Goal: Task Accomplishment & Management: Complete application form

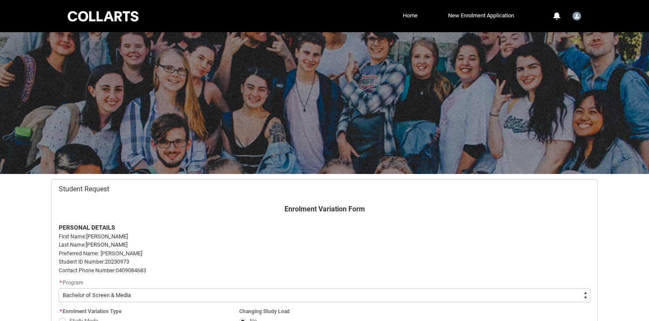
select select "recordPicklist_ProgramEnrollment.a0jOZ000003EaebYAC"
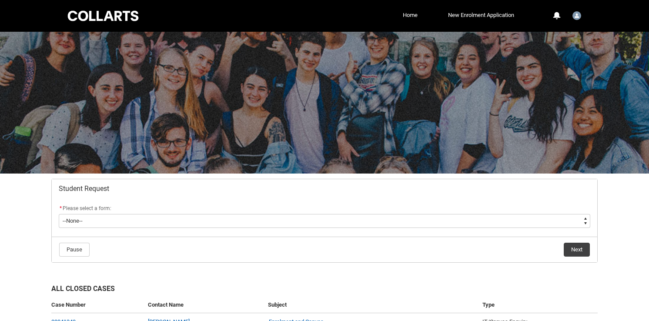
scroll to position [1, 0]
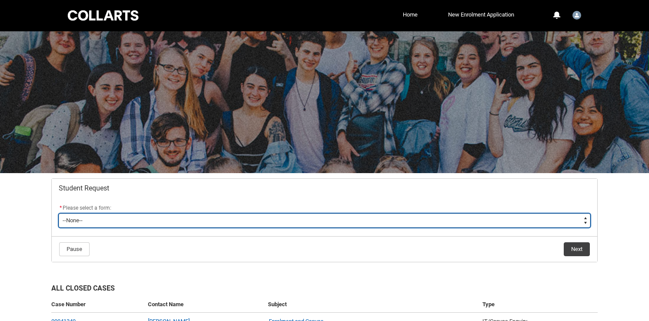
click at [421, 219] on select "--None-- Academic Transcript Application to Appeal Assignment Extension Change …" at bounding box center [325, 221] width 532 height 14
type lightning-select "Deferral_Leave_of_Absence_Choice"
click at [59, 214] on select "--None-- Academic Transcript Application to Appeal Assignment Extension Change …" at bounding box center [325, 221] width 532 height 14
select select "Deferral_Leave_of_Absence_Choice"
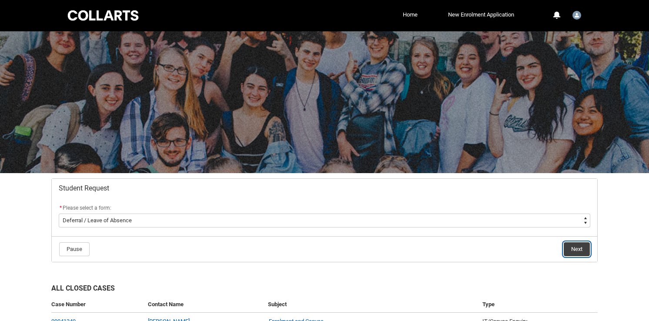
click at [575, 251] on button "Next" at bounding box center [577, 249] width 26 height 14
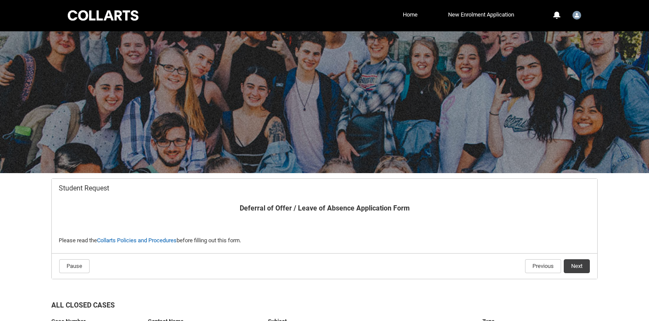
scroll to position [93, 0]
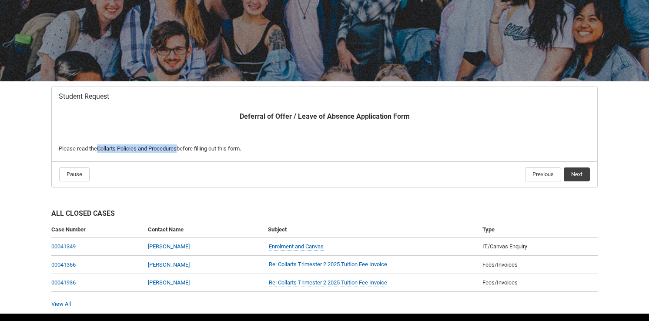
click at [574, 175] on button "Next" at bounding box center [577, 174] width 26 height 14
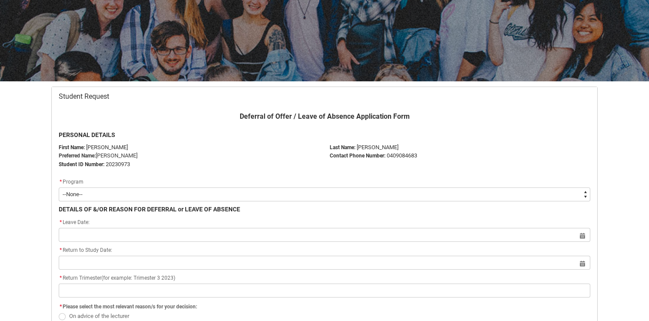
click at [240, 188] on select "--None-- Bachelor of Screen & Media" at bounding box center [325, 194] width 532 height 14
type lightning-select "recordPicklist_ProgramEnrollment.a0jOZ000003EaebYAC"
click at [59, 187] on select "--None-- Bachelor of Screen & Media" at bounding box center [325, 194] width 532 height 14
select select "recordPicklist_ProgramEnrollment.a0jOZ000003EaebYAC"
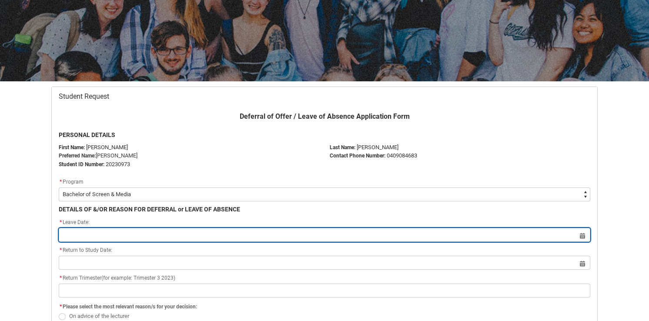
click at [125, 240] on input "Redu_Student_Request flow" at bounding box center [325, 235] width 532 height 14
select select "2025"
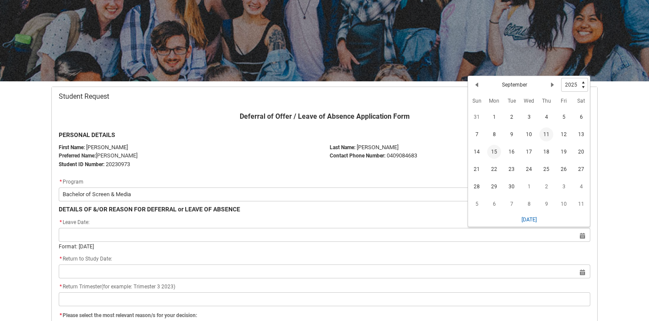
click at [490, 155] on span "15" at bounding box center [494, 152] width 14 height 14
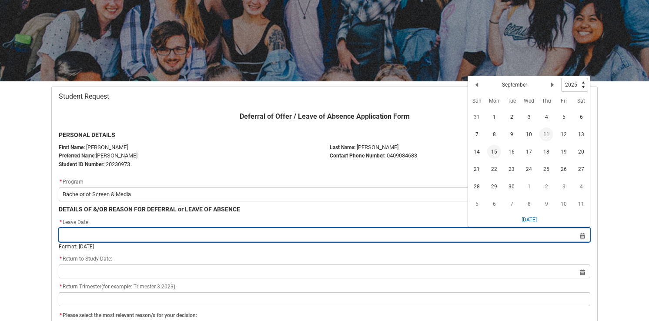
type lightning-datepicker "[DATE]"
type lightning-input "[DATE]"
type input "[DATE]"
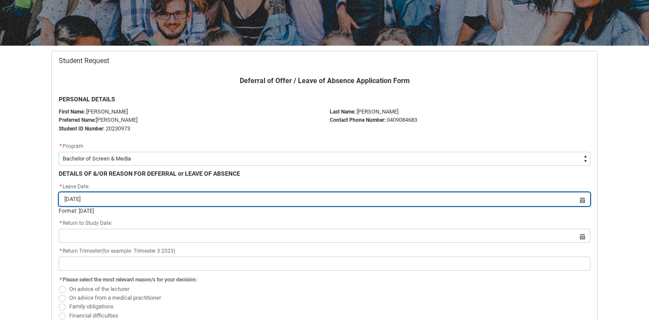
scroll to position [129, 0]
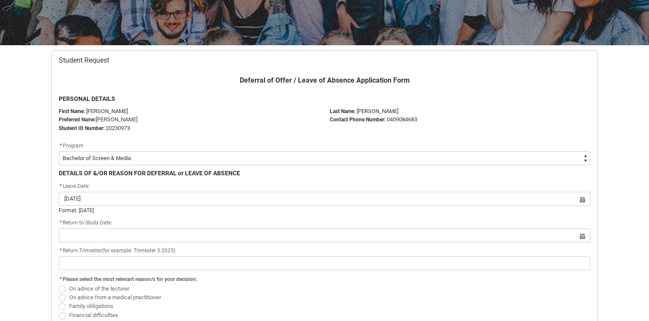
click at [241, 227] on div "* Return to Study Date:" at bounding box center [325, 223] width 532 height 10
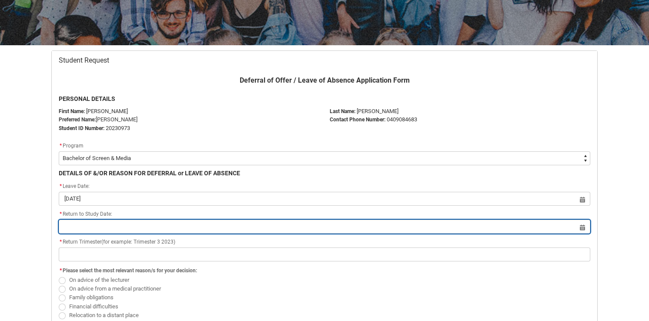
click at [127, 227] on input "Redu_Student_Request flow" at bounding box center [325, 227] width 532 height 14
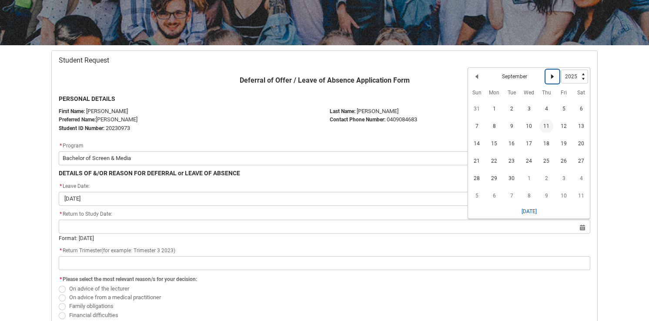
click at [553, 76] on lightning-primitive-icon "Date picker: September" at bounding box center [552, 77] width 6 height 6
click at [553, 76] on lightning-primitive-icon "Date picker: October" at bounding box center [552, 78] width 6 height 6
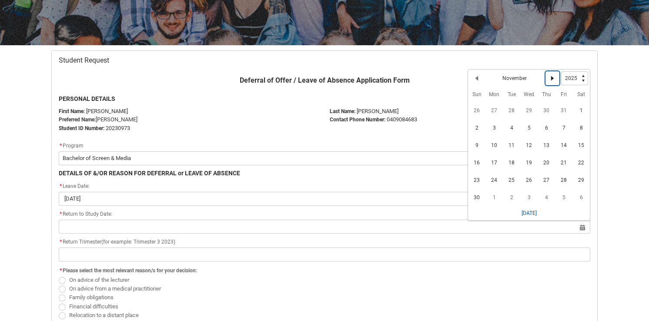
click at [553, 76] on lightning-primitive-icon "Date picker: November" at bounding box center [552, 78] width 6 height 6
click at [553, 76] on lightning-primitive-icon "Date picker: December" at bounding box center [552, 78] width 6 height 6
select select "2026"
click at [553, 76] on lightning-primitive-icon "Date picker: January" at bounding box center [552, 78] width 6 height 6
click at [490, 141] on span "16" at bounding box center [494, 145] width 14 height 14
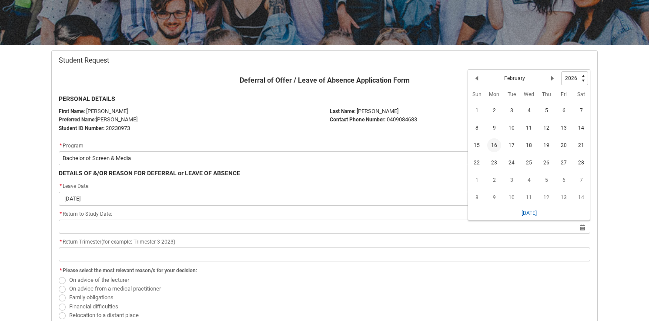
type lightning-datepicker "[DATE]"
type lightning-input "[DATE]"
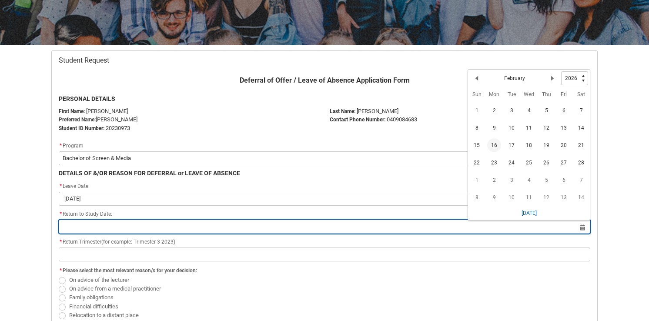
type input "[DATE]"
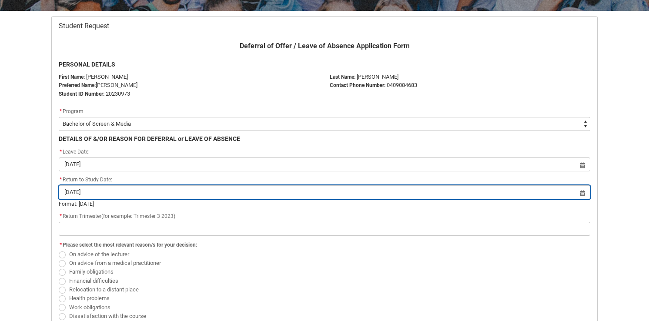
scroll to position [173, 0]
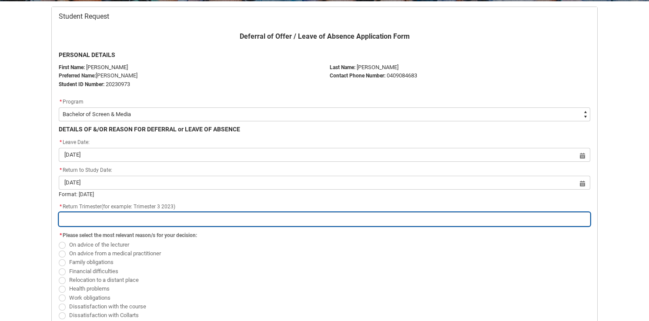
click at [158, 216] on input "Redu_Student_Request flow" at bounding box center [325, 219] width 532 height 14
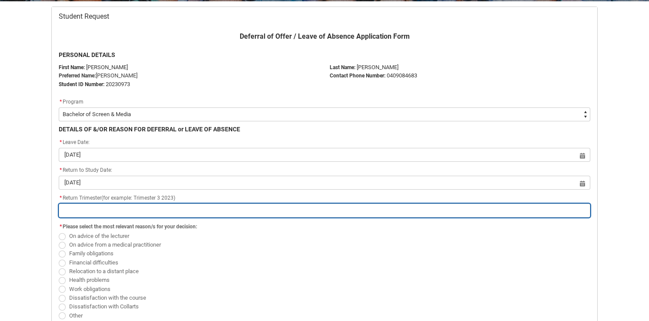
type lightning-primitive-input-simple "T"
type input "T"
type lightning-primitive-input-simple "Tr"
type input "Tr"
type lightning-primitive-input-simple "Tri"
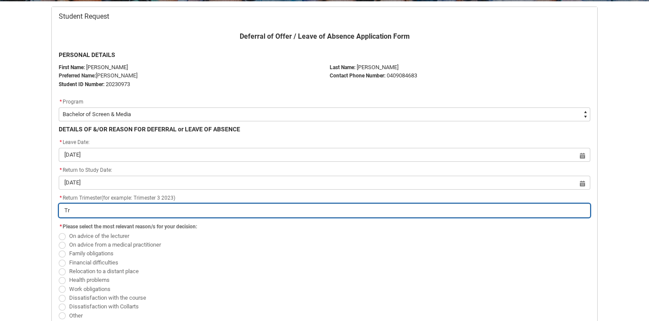
type input "Tri"
type lightning-primitive-input-simple "Trim"
type input "Trim"
type lightning-primitive-input-simple "Trime"
type input "Trime"
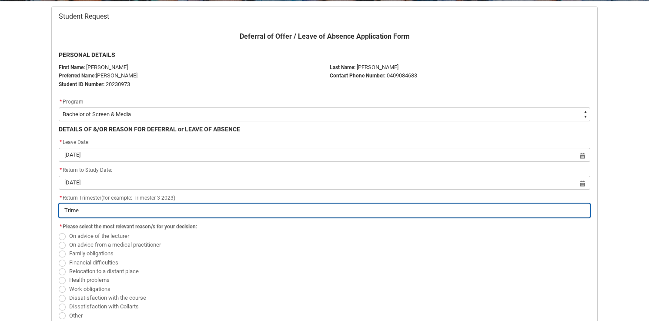
type lightning-primitive-input-simple "Trimes"
type input "Trimes"
type lightning-primitive-input-simple "Trimest"
type input "Trimest"
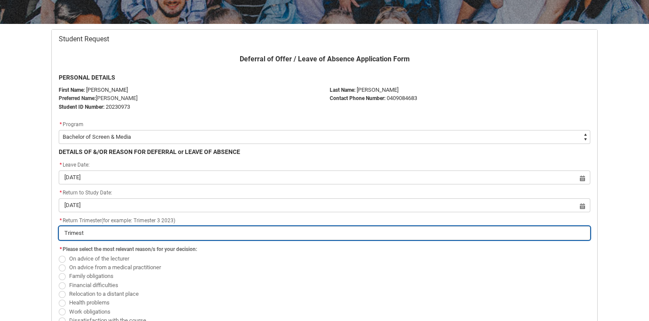
scroll to position [103, 0]
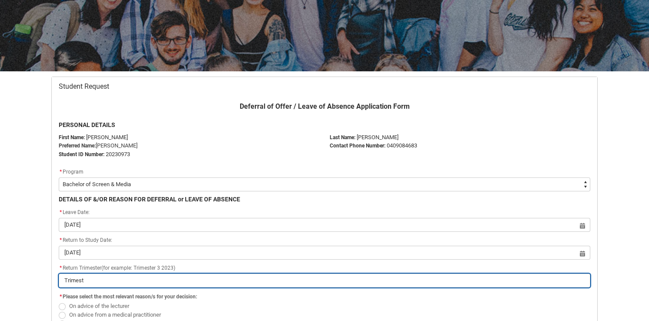
type lightning-primitive-input-simple "Trimeste"
type input "Trimeste"
type lightning-primitive-input-simple "Trimester"
type input "Trimester"
type lightning-primitive-input-simple "Trimester"
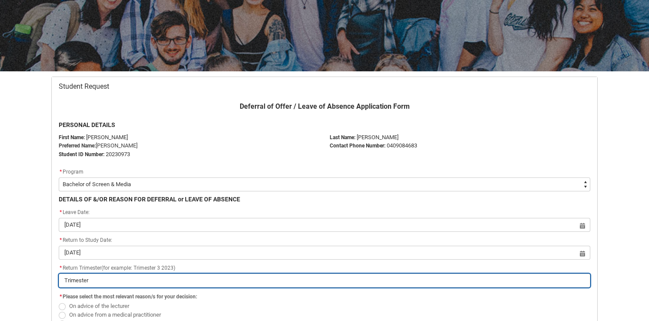
type input "Trimester"
type lightning-primitive-input-simple "Trimester 3"
type input "Trimester 3"
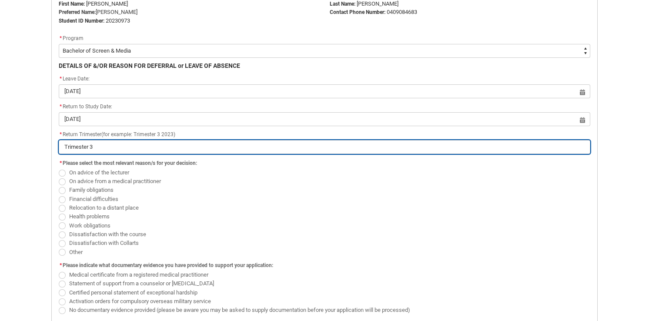
scroll to position [289, 0]
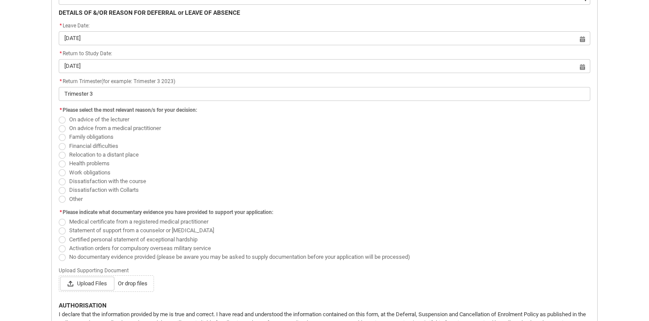
click at [63, 144] on span "Redu_Student_Request flow" at bounding box center [62, 146] width 7 height 7
click at [59, 141] on input "Financial difficulties" at bounding box center [58, 141] width 0 height 0
radio input "true"
click at [61, 171] on span "Redu_Student_Request flow" at bounding box center [62, 172] width 7 height 7
click at [59, 168] on input "Work obligations" at bounding box center [58, 167] width 0 height 0
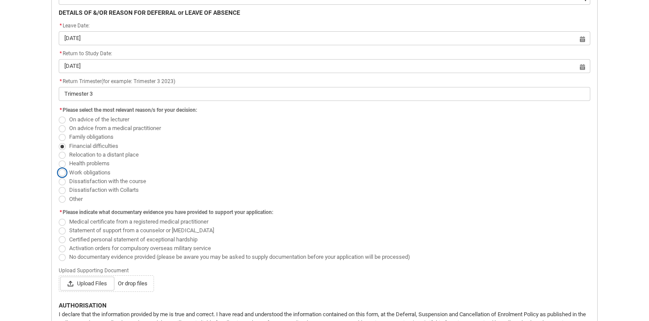
radio input "true"
click at [65, 139] on span "Redu_Student_Request flow" at bounding box center [62, 137] width 7 height 7
click at [59, 133] on input "Family obligations" at bounding box center [58, 132] width 0 height 0
radio input "true"
click at [64, 146] on span "Redu_Student_Request flow" at bounding box center [62, 146] width 7 height 7
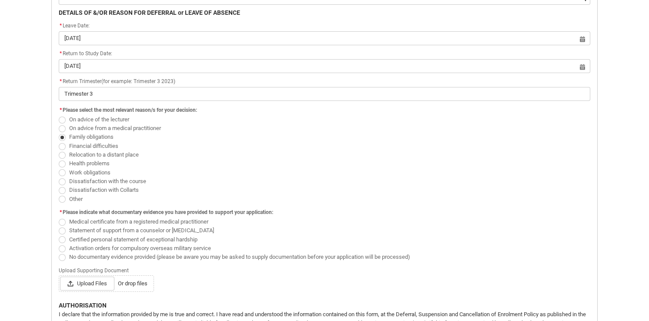
click at [59, 141] on input "Financial difficulties" at bounding box center [58, 141] width 0 height 0
radio input "true"
click at [60, 201] on span "Redu_Student_Request flow" at bounding box center [62, 199] width 7 height 7
click at [59, 194] on input "Other" at bounding box center [58, 194] width 0 height 0
radio input "true"
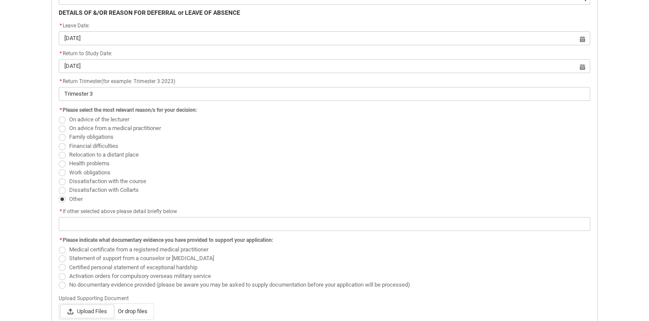
click at [63, 191] on span "Redu_Student_Request flow" at bounding box center [62, 190] width 7 height 7
click at [59, 186] on input "Dissatisfaction with Collarts" at bounding box center [58, 185] width 0 height 0
radio input "true"
click at [59, 201] on span "Redu_Student_Request flow" at bounding box center [62, 199] width 7 height 7
click at [59, 194] on input "Other" at bounding box center [58, 194] width 0 height 0
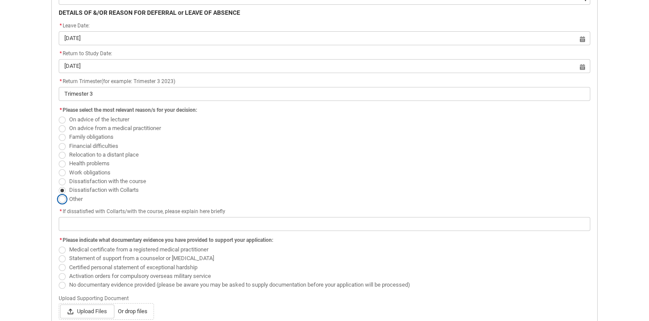
radio input "true"
click at [61, 170] on span "Redu_Student_Request flow" at bounding box center [62, 172] width 7 height 7
click at [59, 168] on input "Work obligations" at bounding box center [58, 167] width 0 height 0
radio input "true"
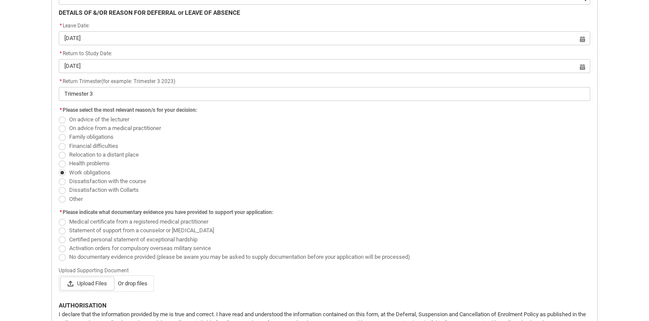
click at [62, 201] on span "Redu_Student_Request flow" at bounding box center [62, 199] width 7 height 7
click at [59, 194] on input "Other" at bounding box center [58, 194] width 0 height 0
radio input "true"
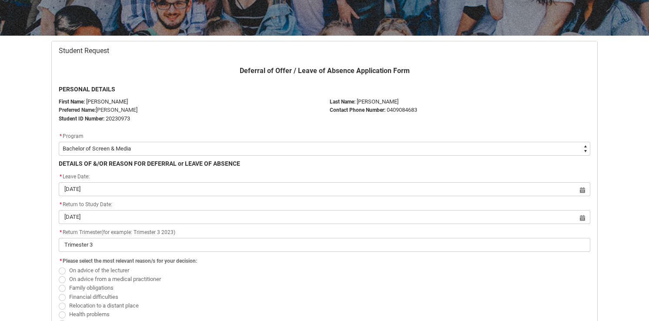
scroll to position [141, 0]
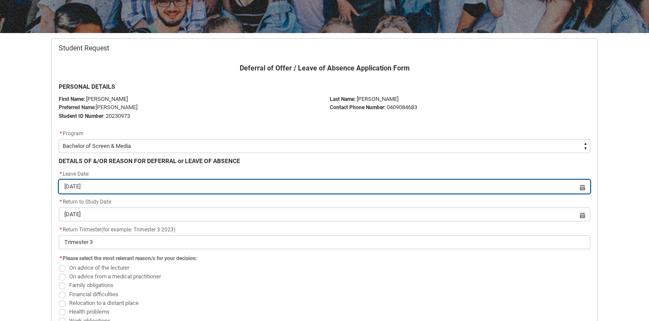
click at [109, 191] on input "[DATE]" at bounding box center [325, 187] width 532 height 14
select select "2025"
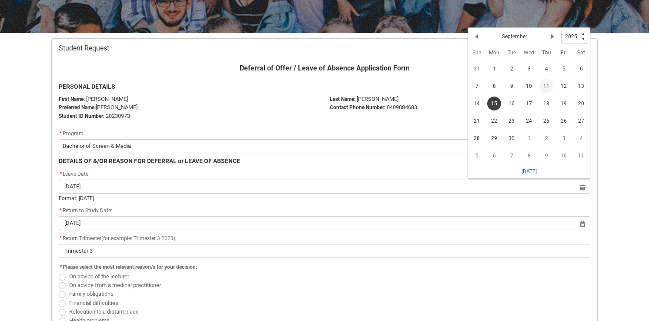
click at [118, 165] on p "DETAILS OF &/OR REASON FOR DEFERRAL or LEAVE OF ABSENCE" at bounding box center [325, 161] width 532 height 9
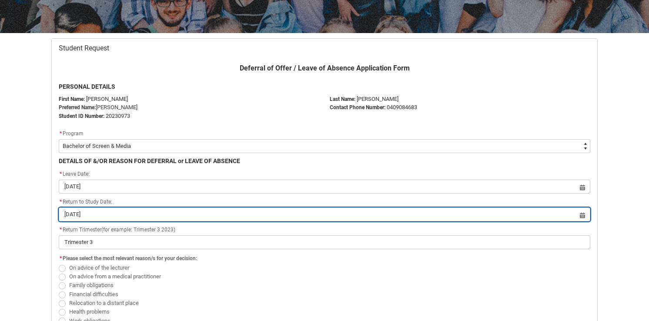
click at [120, 217] on input "[DATE]" at bounding box center [325, 214] width 532 height 14
select select "2026"
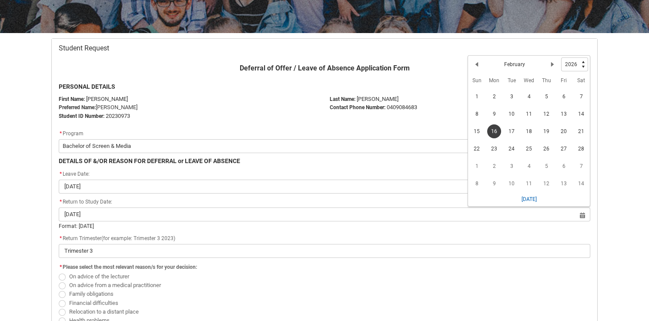
click at [635, 86] on div "Skip to Main Content Collarts Education Community Home New Enrolment Applicatio…" at bounding box center [324, 292] width 649 height 867
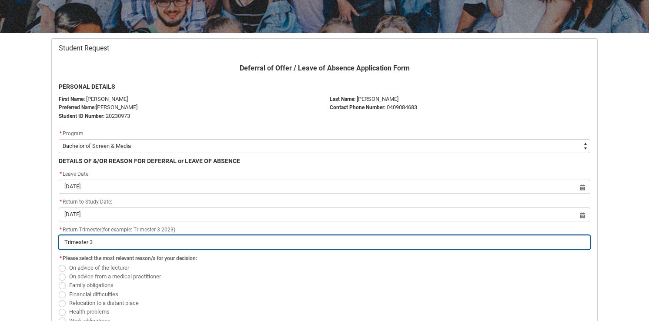
click at [140, 243] on input "Trimester 3" at bounding box center [325, 242] width 532 height 14
type lightning-primitive-input-simple "Trimester"
type input "Trimester"
type lightning-primitive-input-simple "Trimester 1"
type input "Trimester 1"
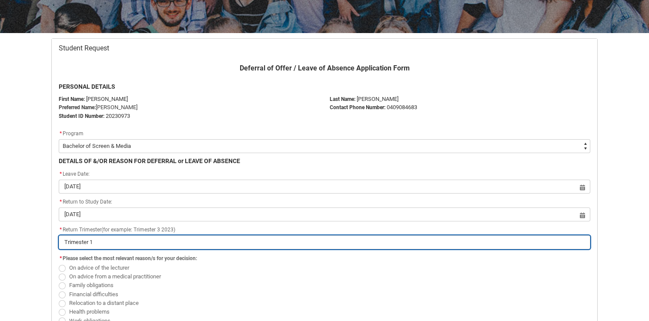
type lightning-primitive-input-simple "Trimester 1"
type input "Trimester 1"
type lightning-primitive-input-simple "Trimester 1 2"
type input "Trimester 1 2"
type lightning-primitive-input-simple "Trimester 1 20"
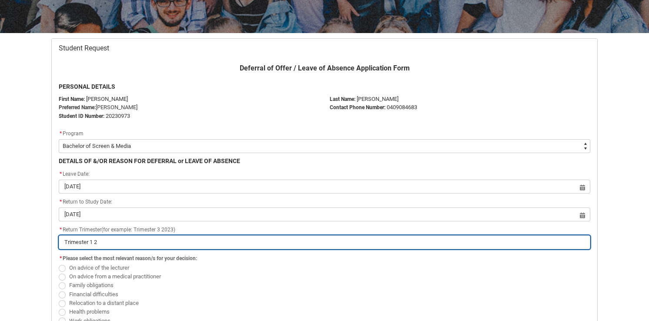
type input "Trimester 1 20"
type lightning-primitive-input-simple "Trimester 1 202"
type input "Trimester 1 202"
type lightning-primitive-input-simple "Trimester 1 2026"
type input "Trimester 1 2026"
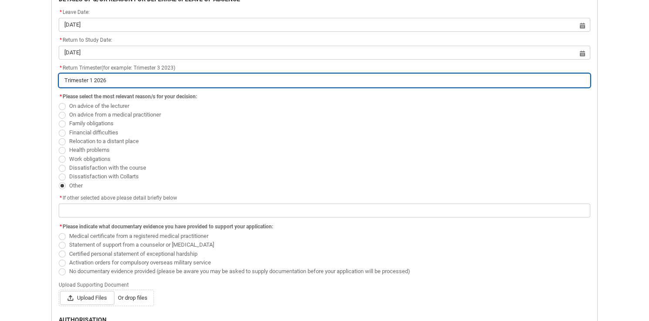
scroll to position [304, 0]
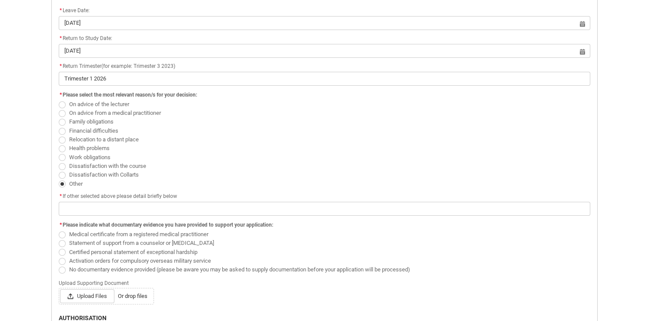
click at [61, 130] on span "Redu_Student_Request flow" at bounding box center [62, 131] width 7 height 7
click at [59, 126] on input "Financial difficulties" at bounding box center [58, 126] width 0 height 0
radio input "true"
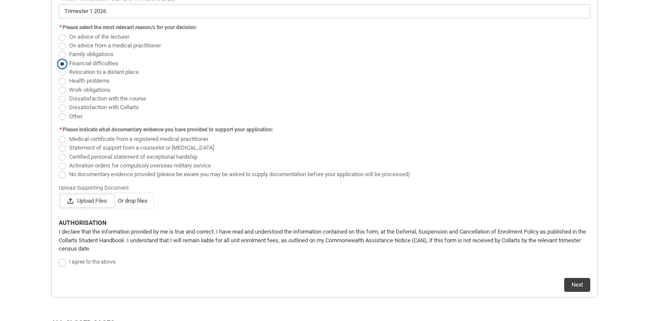
scroll to position [398, 0]
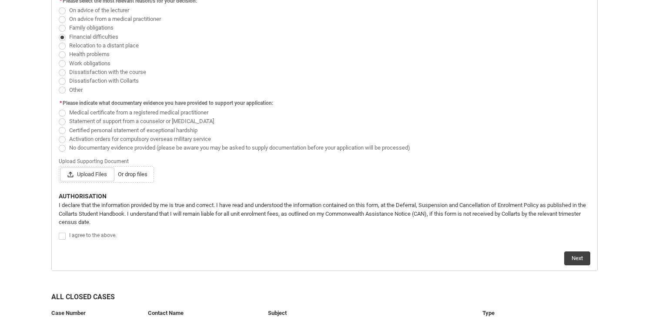
click at [64, 147] on span "Redu_Student_Request flow" at bounding box center [62, 148] width 7 height 7
click at [59, 143] on input "No documentary evidence provided (please be aware you may be asked to supply do…" at bounding box center [58, 143] width 0 height 0
radio input "true"
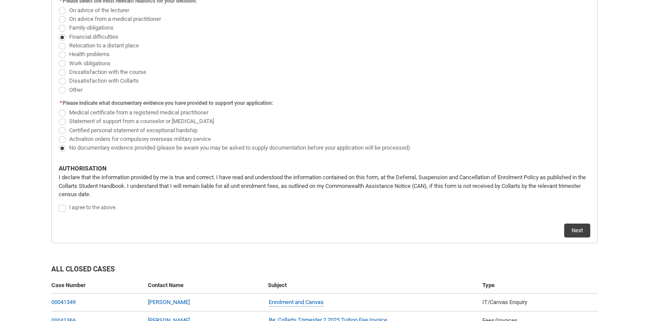
click at [63, 211] on span "Redu_Student_Request flow" at bounding box center [62, 208] width 7 height 7
click at [59, 204] on input "Redu_Student_Request flow" at bounding box center [58, 204] width 0 height 0
type lightning-input "true"
checkbox input "true"
click at [588, 234] on button "Next" at bounding box center [577, 231] width 26 height 14
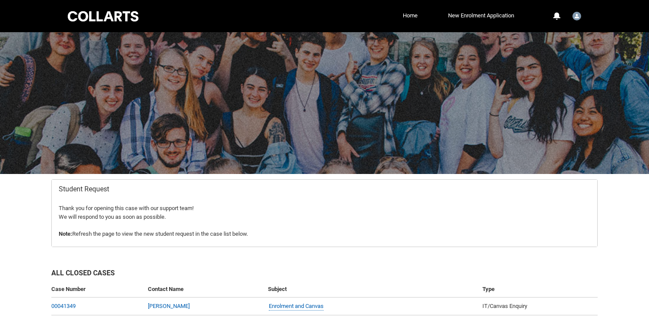
scroll to position [87, 0]
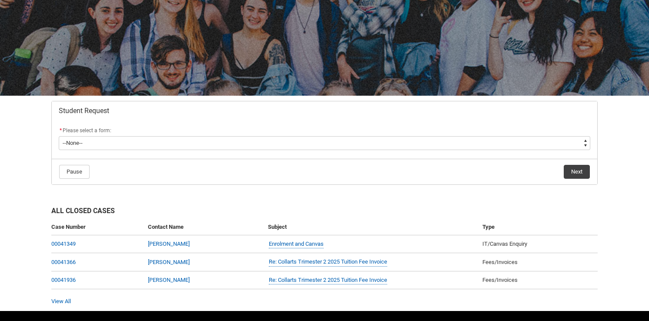
scroll to position [103, 0]
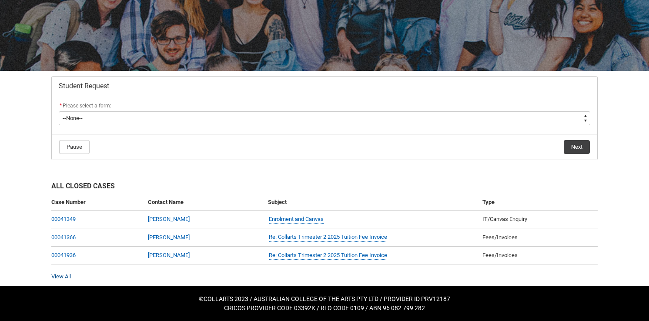
click at [57, 275] on link "View All" at bounding box center [61, 276] width 20 height 7
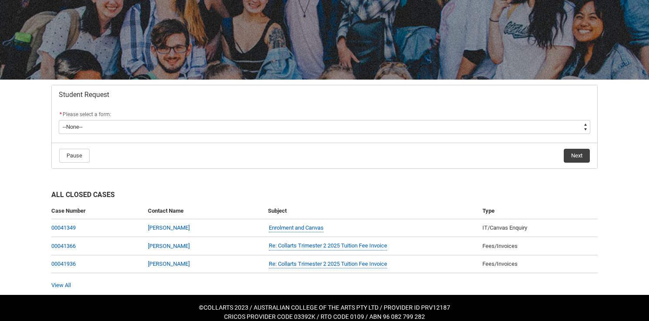
scroll to position [103, 0]
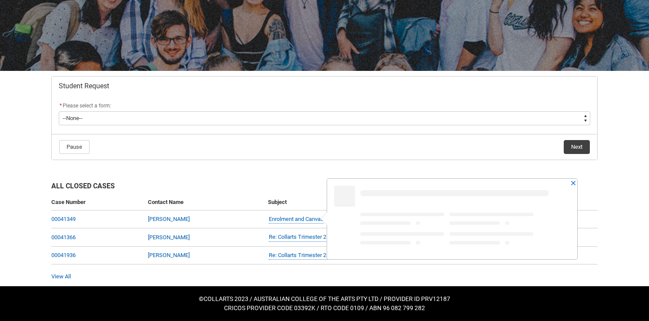
click at [64, 271] on div "Case Number Contact Name Subject Type 00041349 Seth Elias Scott Enrolment and C…" at bounding box center [324, 233] width 546 height 78
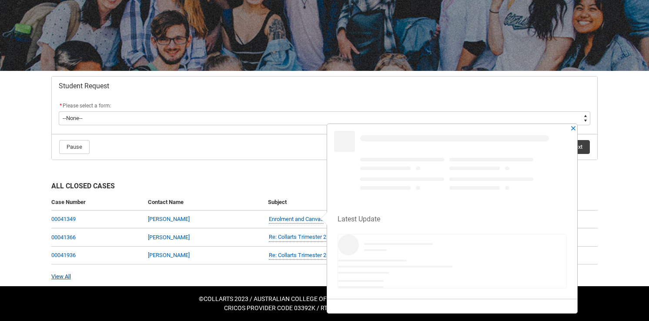
click at [69, 275] on link "View All" at bounding box center [61, 276] width 20 height 7
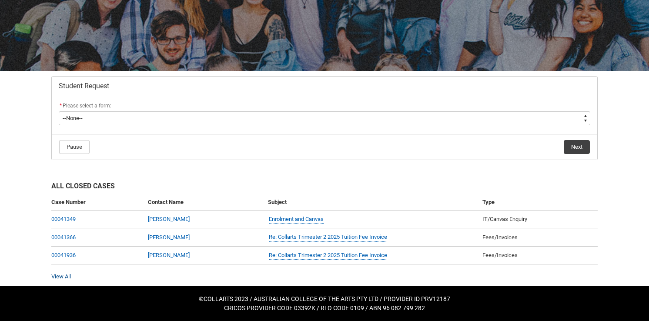
click at [57, 276] on link "View All" at bounding box center [61, 276] width 20 height 7
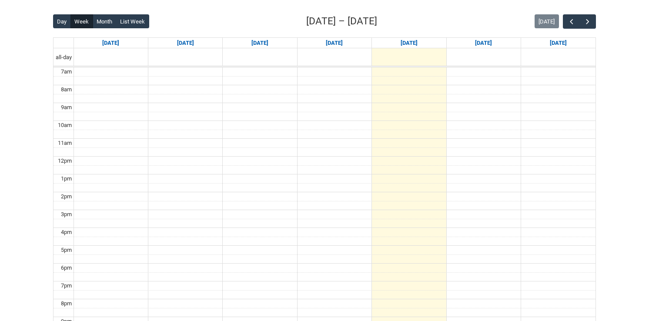
scroll to position [190, 0]
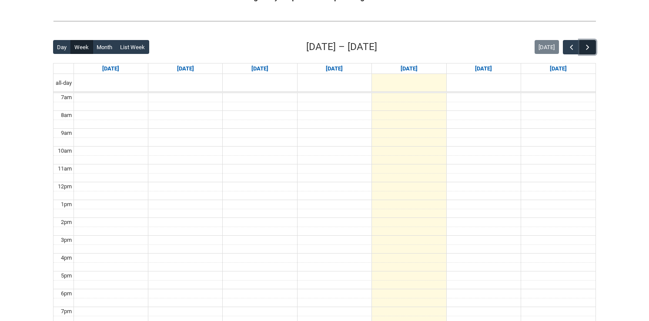
click at [587, 41] on button "button" at bounding box center [587, 47] width 17 height 14
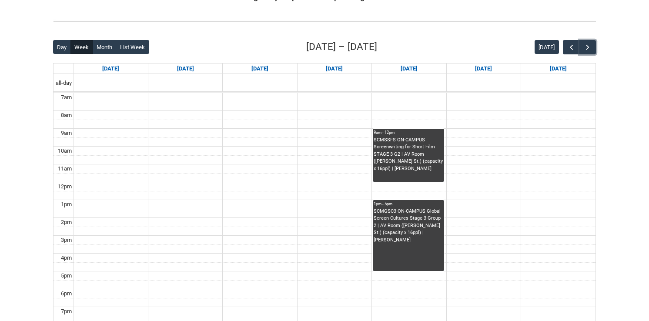
click at [440, 209] on div "SCMGSC3 ON-CAMPUS Global Screen Cultures Stage 3 Group 2 | AV Room ([PERSON_NAM…" at bounding box center [409, 226] width 70 height 36
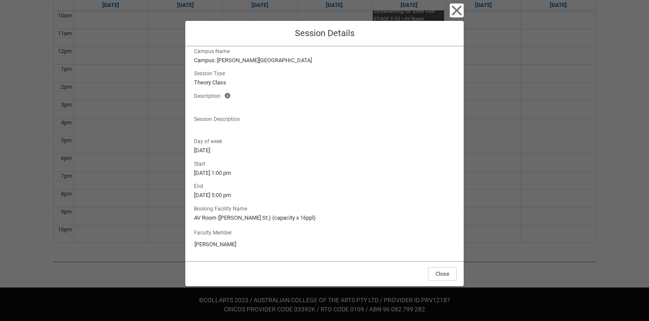
scroll to position [0, 0]
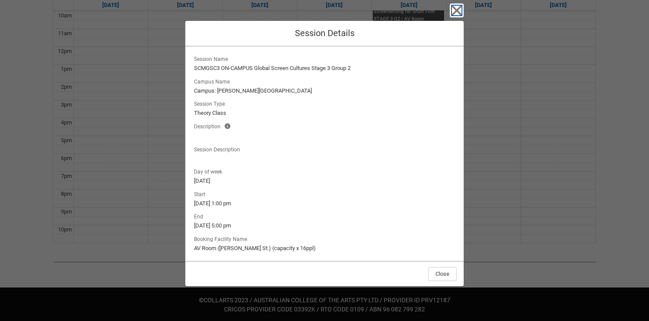
click at [457, 10] on icon "button" at bounding box center [457, 11] width 10 height 10
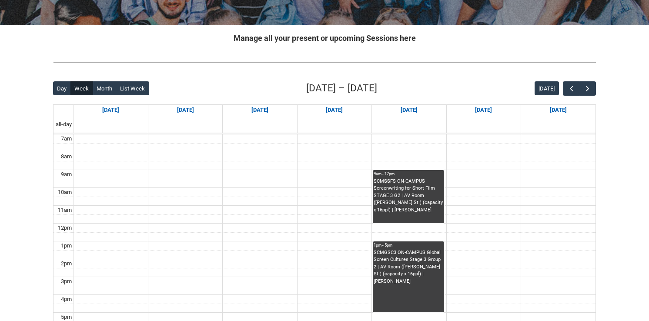
scroll to position [145, 0]
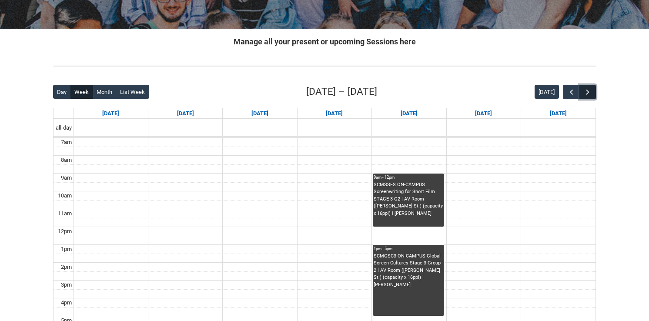
click at [591, 93] on span "button" at bounding box center [587, 92] width 9 height 9
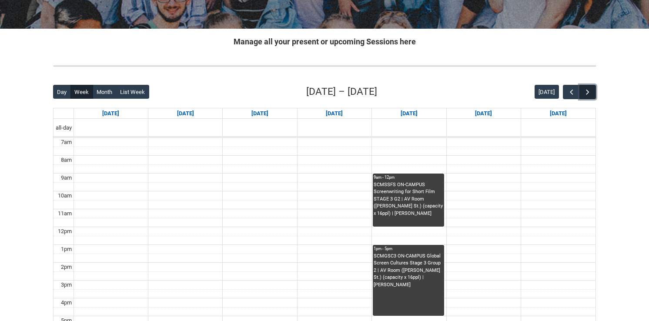
click at [591, 93] on span "button" at bounding box center [587, 92] width 9 height 9
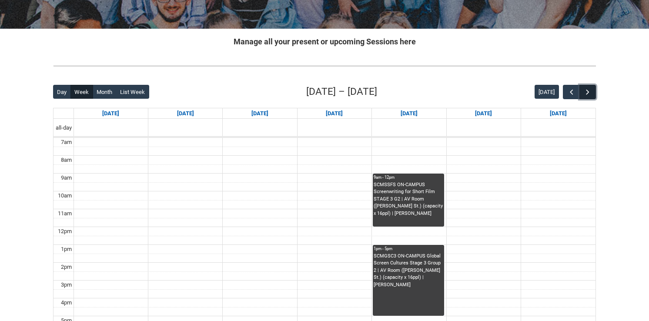
click at [591, 93] on span "button" at bounding box center [587, 92] width 9 height 9
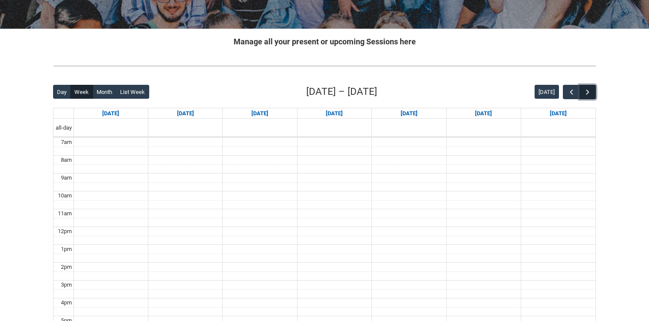
click at [591, 93] on span "button" at bounding box center [587, 92] width 9 height 9
